Goal: Information Seeking & Learning: Learn about a topic

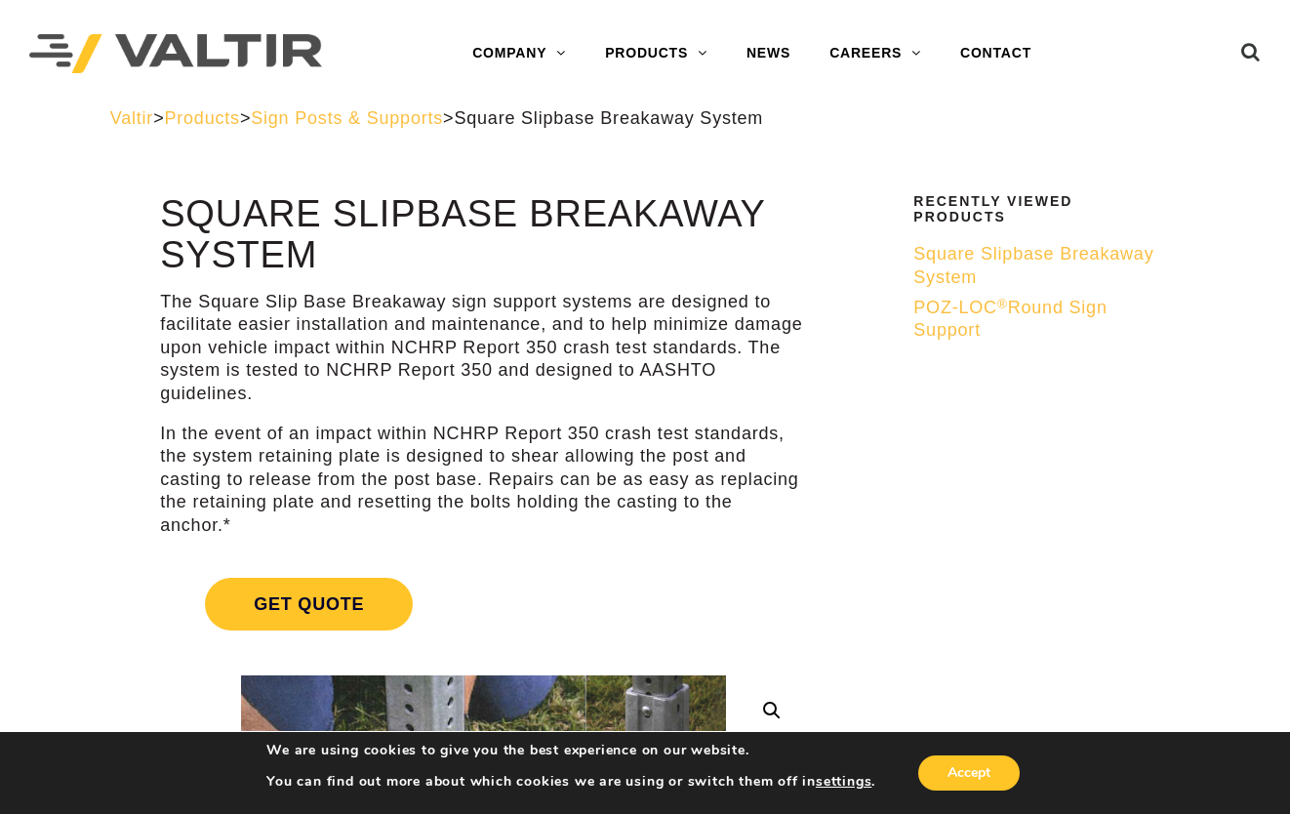
click at [399, 123] on span "Sign Posts & Supports" at bounding box center [347, 118] width 192 height 20
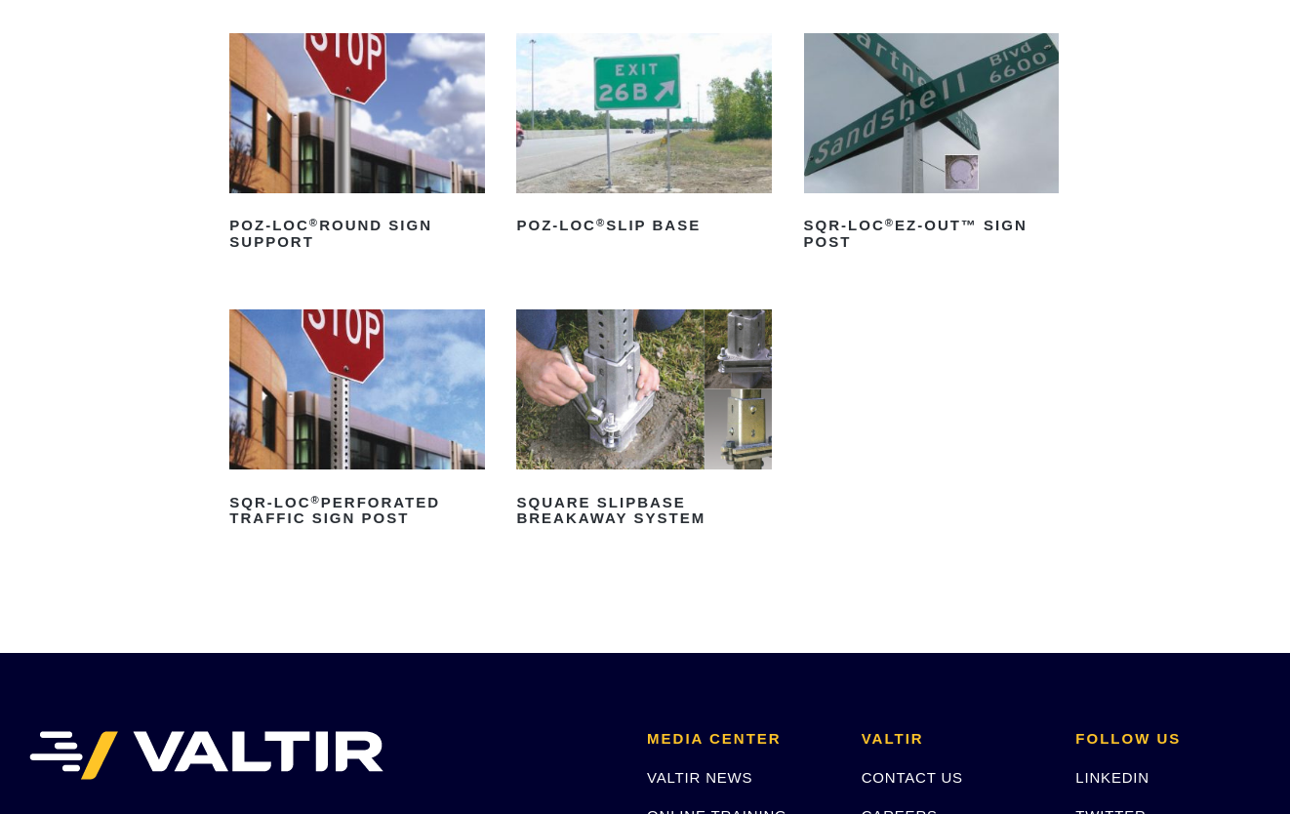
scroll to position [293, 0]
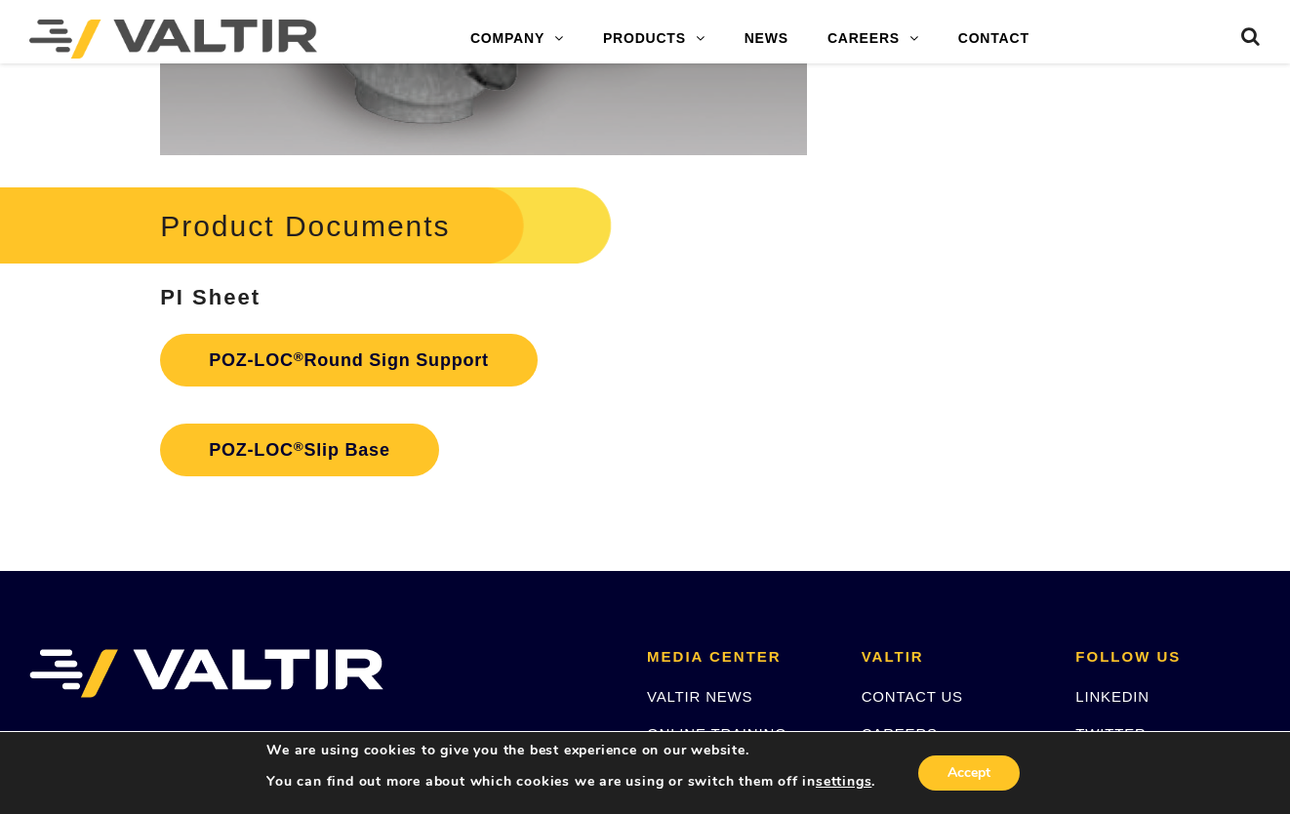
scroll to position [4195, 0]
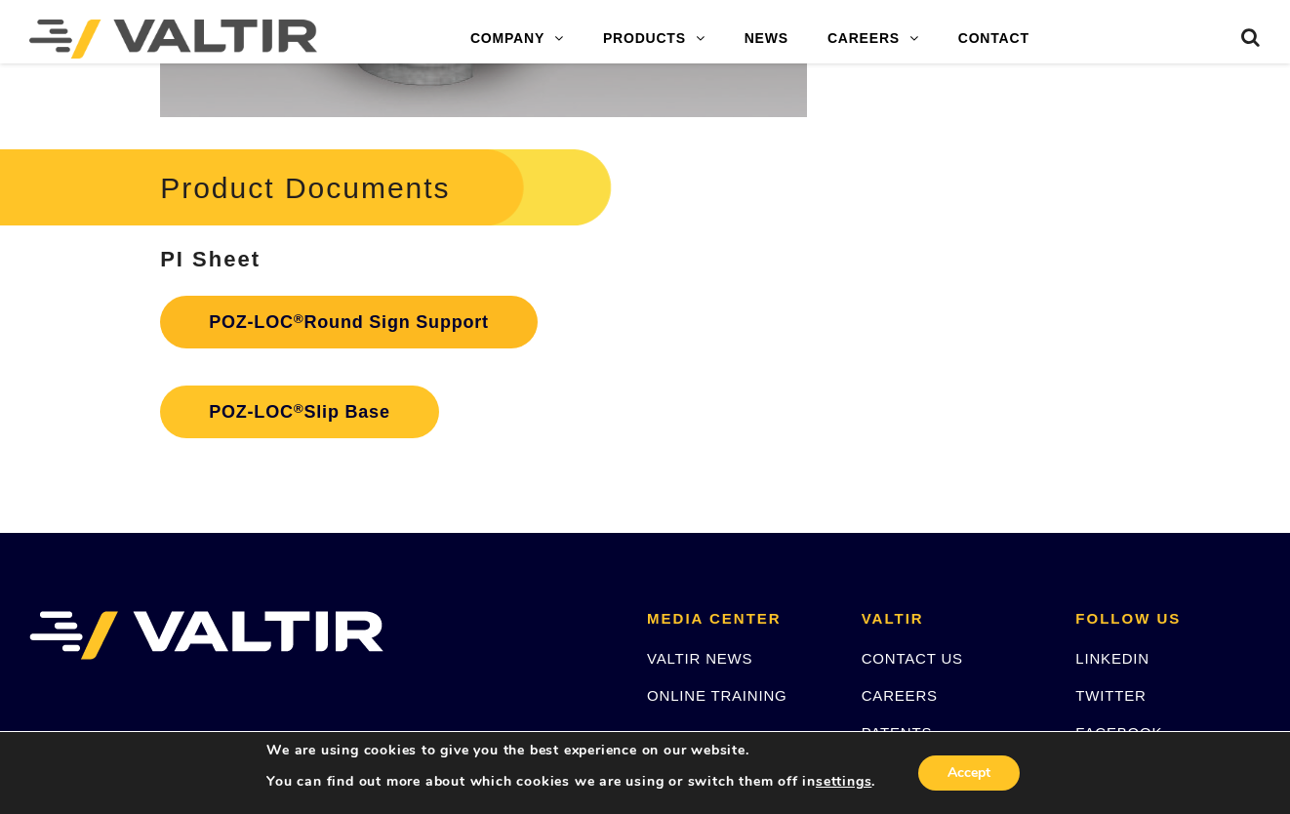
click at [377, 320] on link "POZ-LOC ® Round Sign Support" at bounding box center [349, 322] width 378 height 53
